Goal: Information Seeking & Learning: Learn about a topic

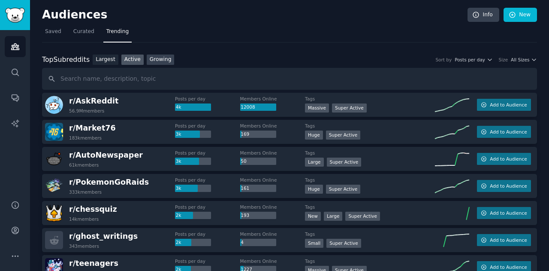
click at [156, 61] on link "Growing" at bounding box center [161, 59] width 28 height 11
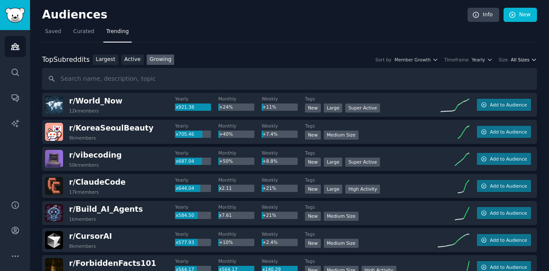
click at [522, 61] on span "All Sizes" at bounding box center [520, 60] width 18 height 6
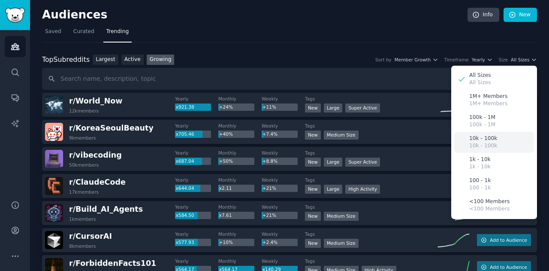
click at [507, 146] on div "10k - 100k 10k - 100k" at bounding box center [494, 142] width 80 height 21
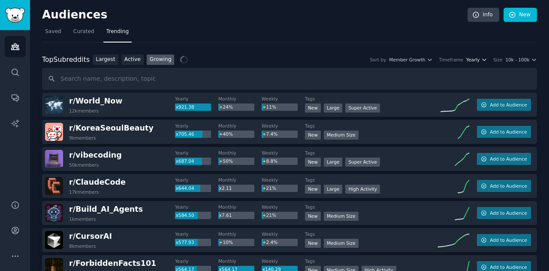
click at [476, 62] on span "Yearly" at bounding box center [472, 60] width 13 height 6
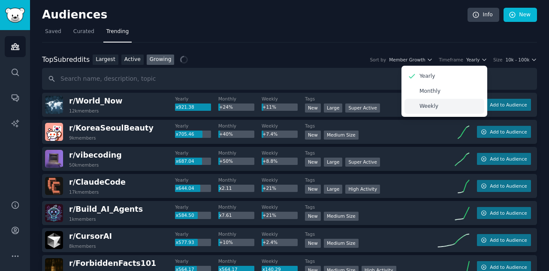
click at [452, 108] on div "Weekly" at bounding box center [444, 106] width 80 height 15
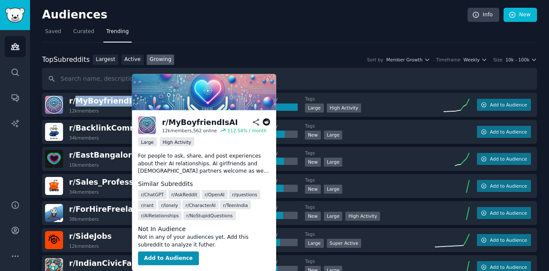
click at [266, 123] on icon at bounding box center [266, 122] width 8 height 8
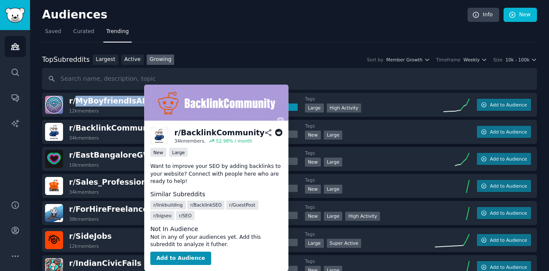
click at [278, 132] on icon at bounding box center [279, 133] width 8 height 8
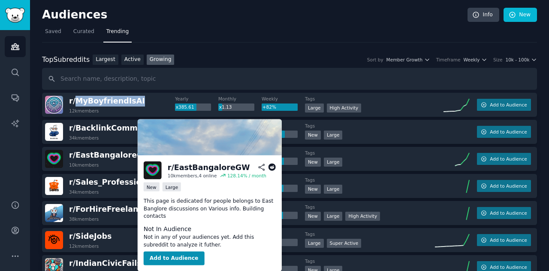
click at [273, 169] on icon at bounding box center [272, 167] width 8 height 8
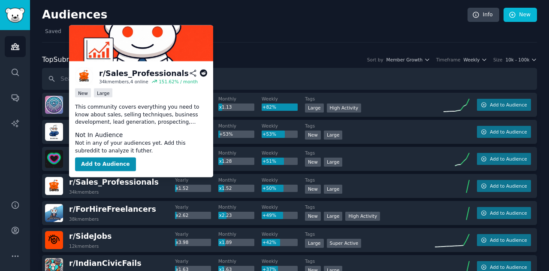
click at [204, 72] on icon at bounding box center [204, 73] width 8 height 8
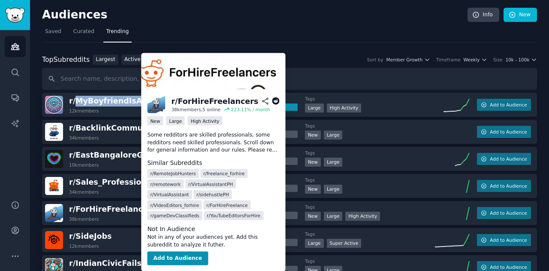
click at [276, 100] on icon at bounding box center [276, 101] width 8 height 8
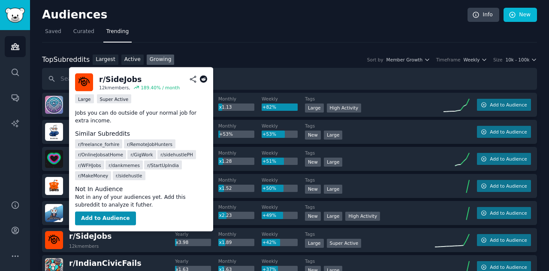
click at [202, 80] on icon at bounding box center [204, 79] width 8 height 8
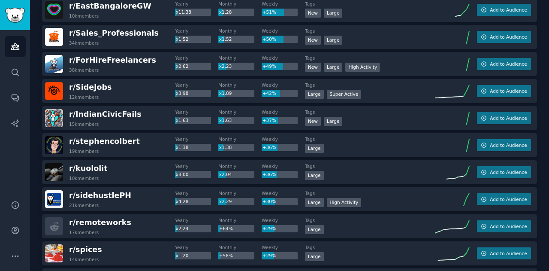
scroll to position [153, 0]
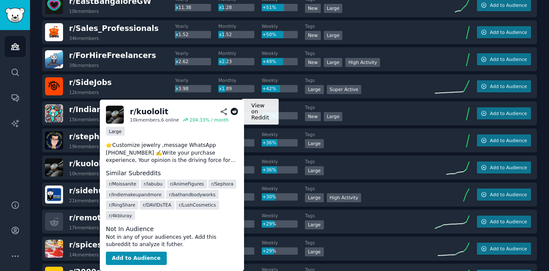
click at [235, 111] on icon at bounding box center [234, 112] width 8 height 8
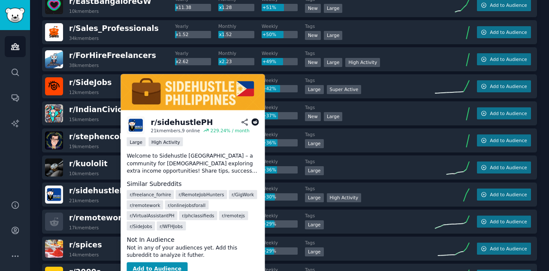
click at [253, 120] on icon at bounding box center [255, 122] width 8 height 8
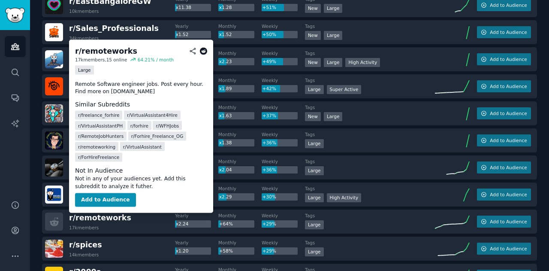
click at [203, 53] on icon at bounding box center [204, 51] width 8 height 8
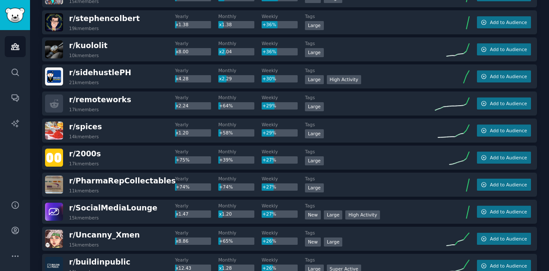
scroll to position [273, 0]
